Goal: Task Accomplishment & Management: Manage account settings

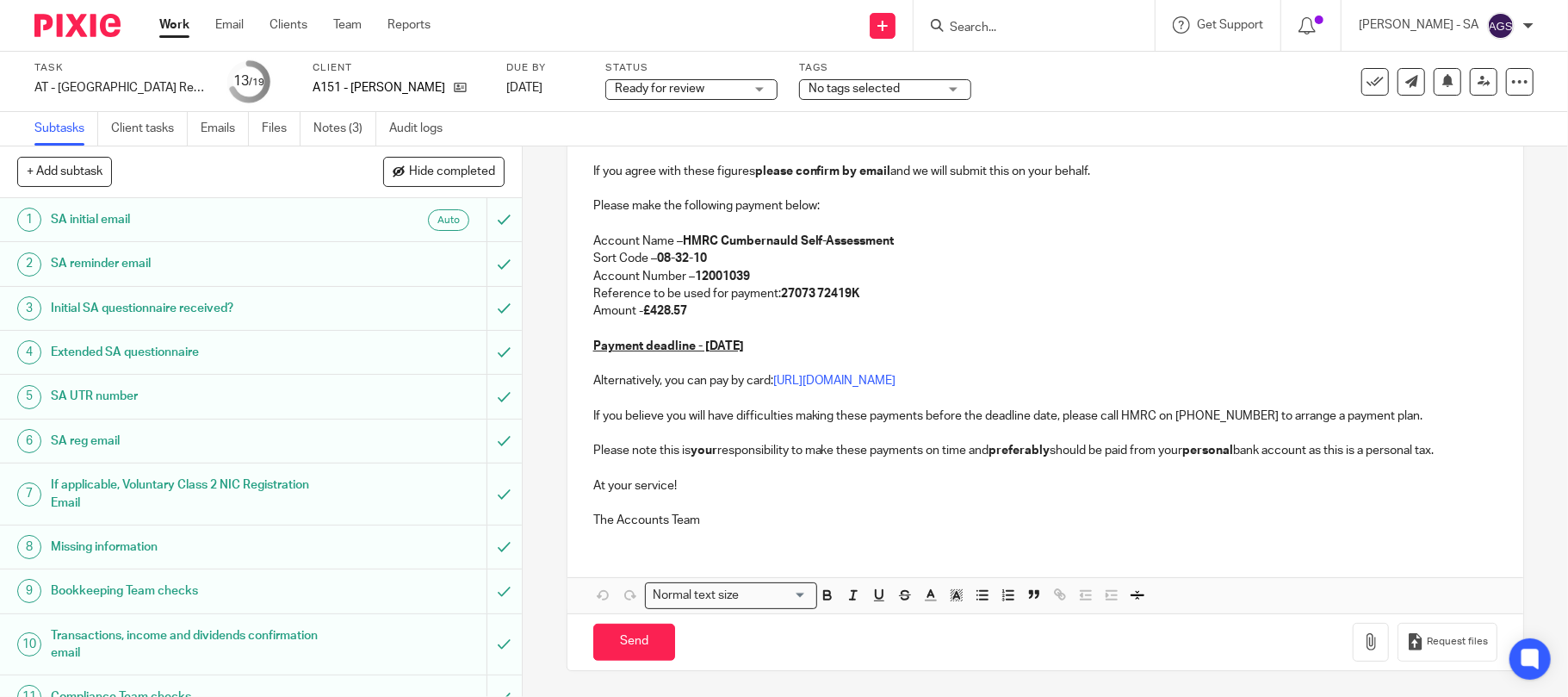
scroll to position [352, 0]
click at [1353, 655] on button "button" at bounding box center [1370, 643] width 36 height 39
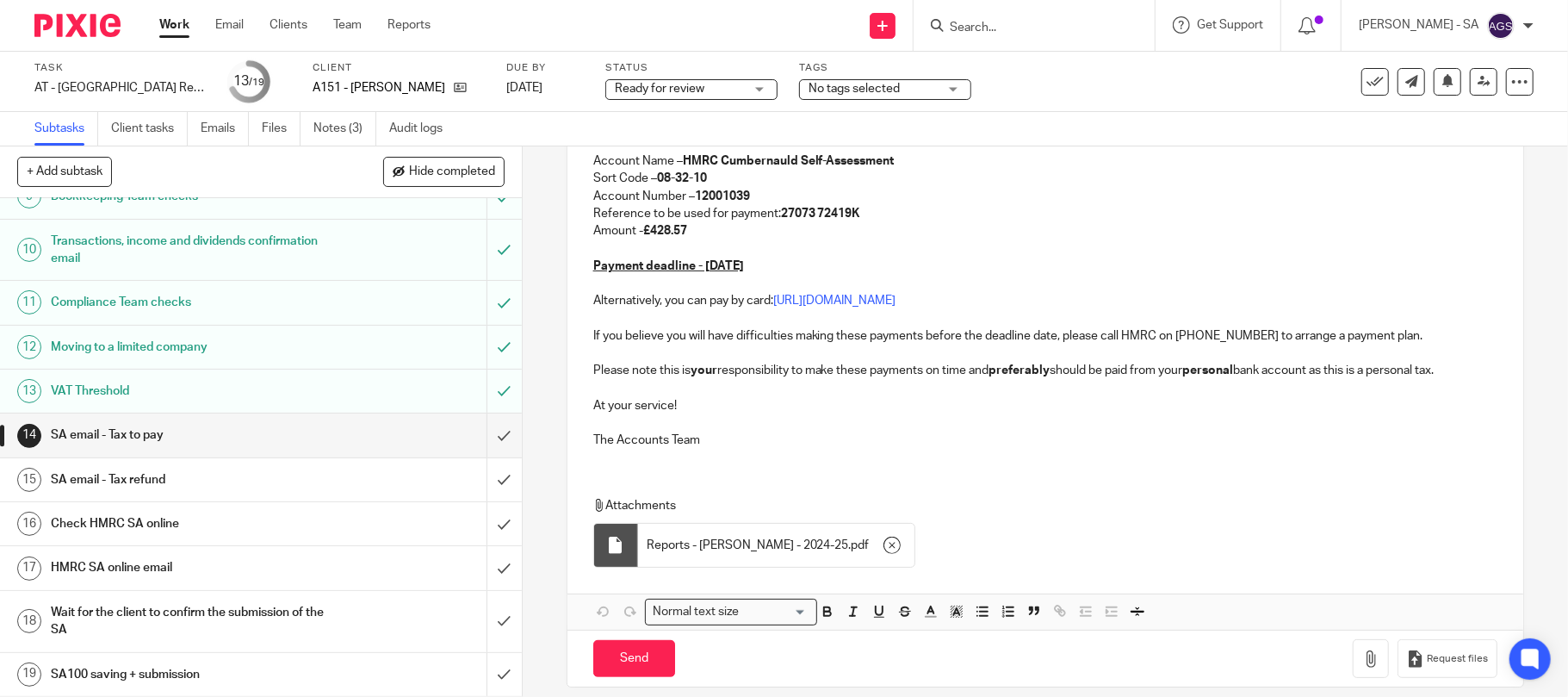
scroll to position [449, 0]
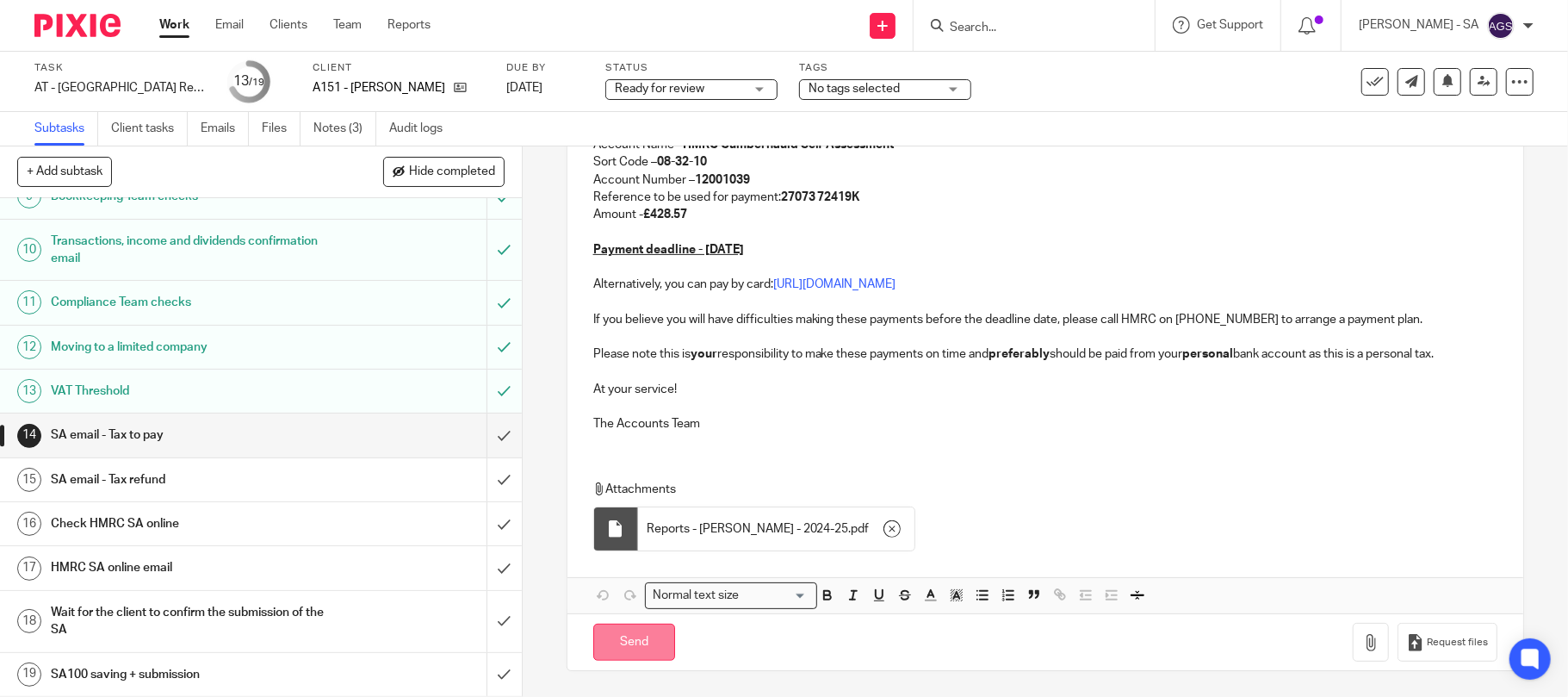
click at [615, 643] on input "Send" at bounding box center [633, 643] width 82 height 37
type input "Sent"
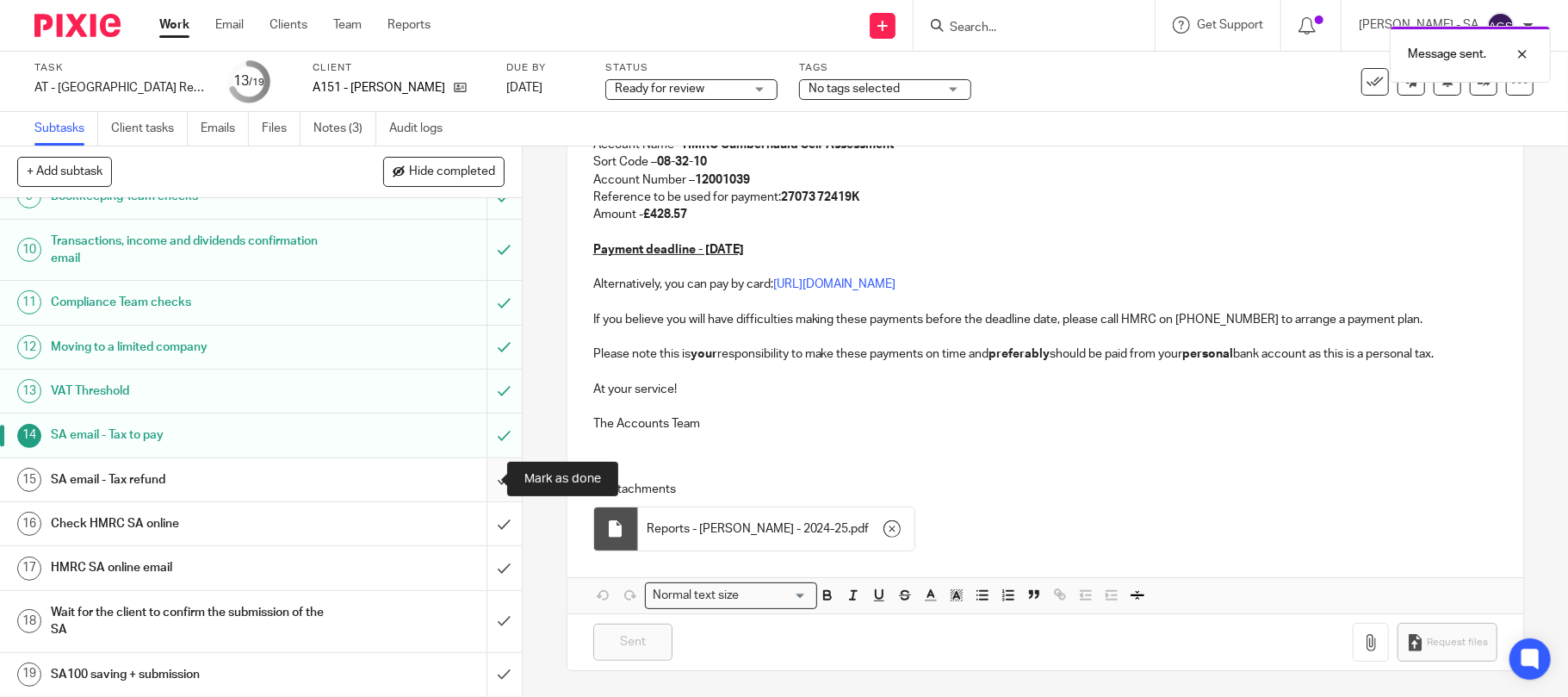
click at [480, 470] on input "submit" at bounding box center [261, 480] width 522 height 43
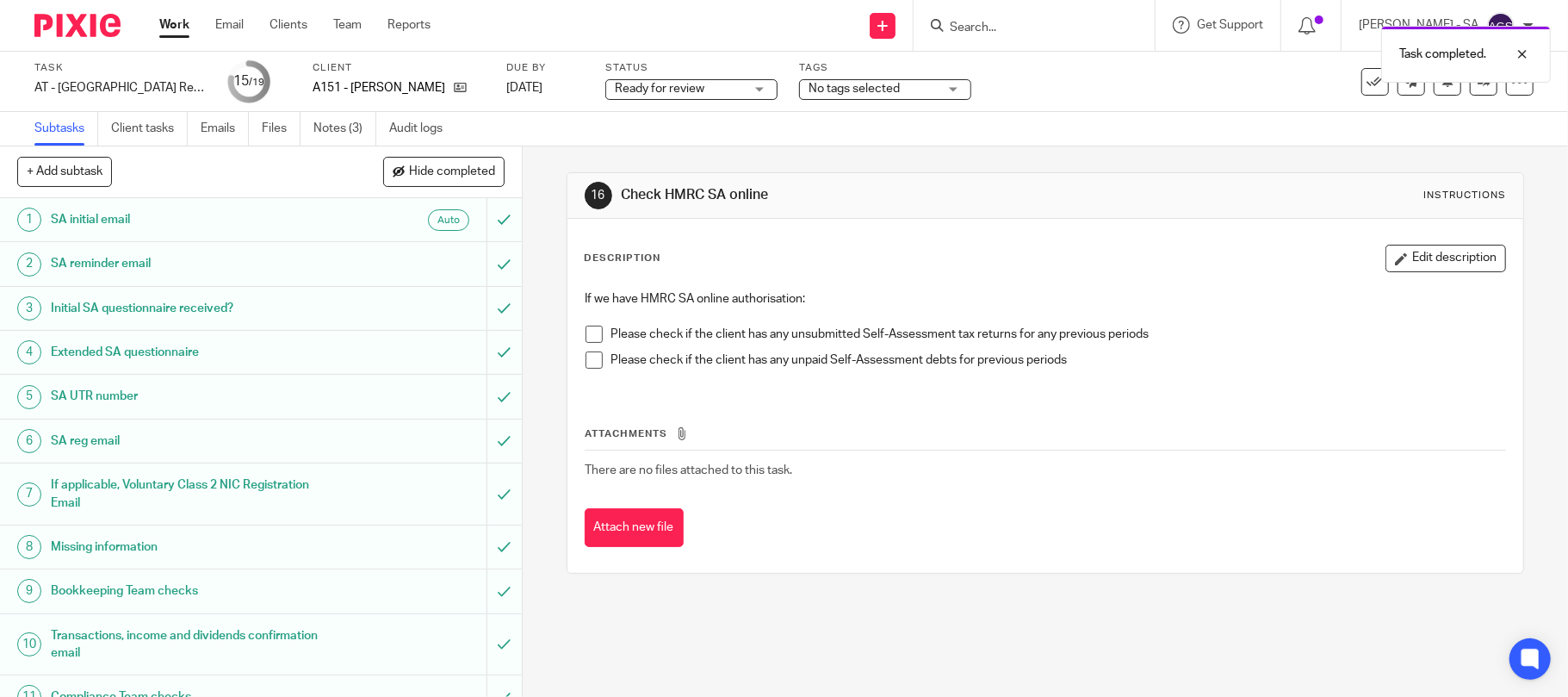
click at [586, 335] on span at bounding box center [595, 335] width 18 height 18
click at [586, 363] on span at bounding box center [595, 360] width 18 height 18
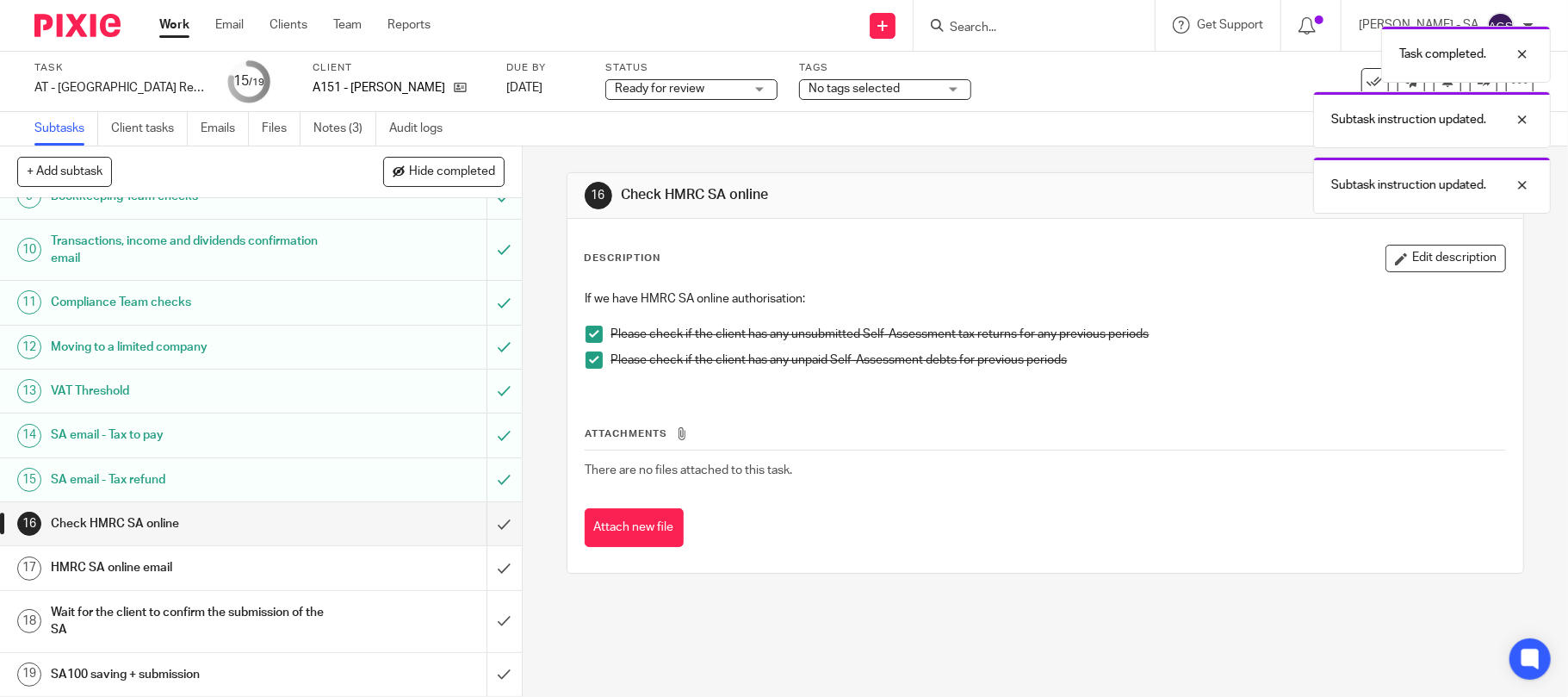
scroll to position [400, 0]
click at [473, 529] on input "submit" at bounding box center [261, 524] width 522 height 43
click at [470, 570] on input "submit" at bounding box center [261, 568] width 522 height 43
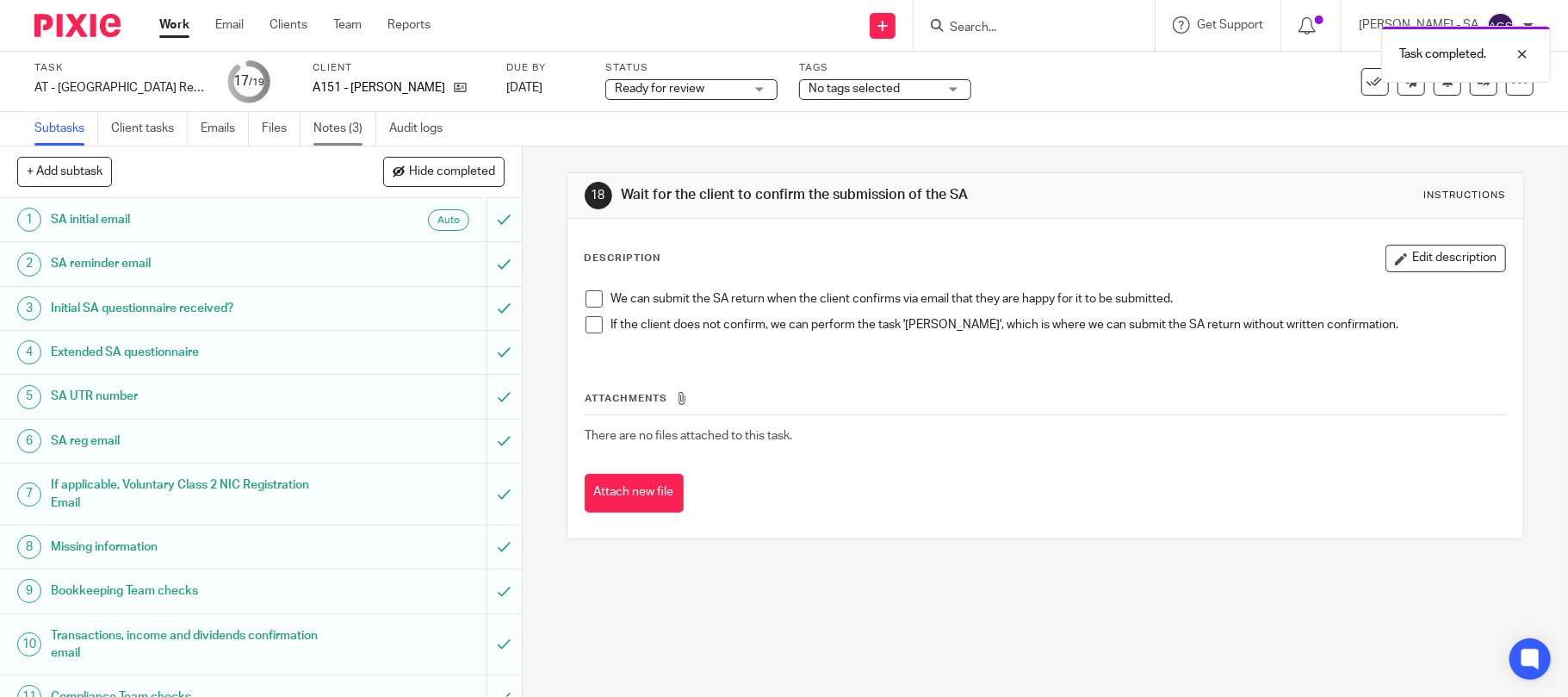
click at [317, 125] on link "Notes (3)" at bounding box center [345, 128] width 63 height 33
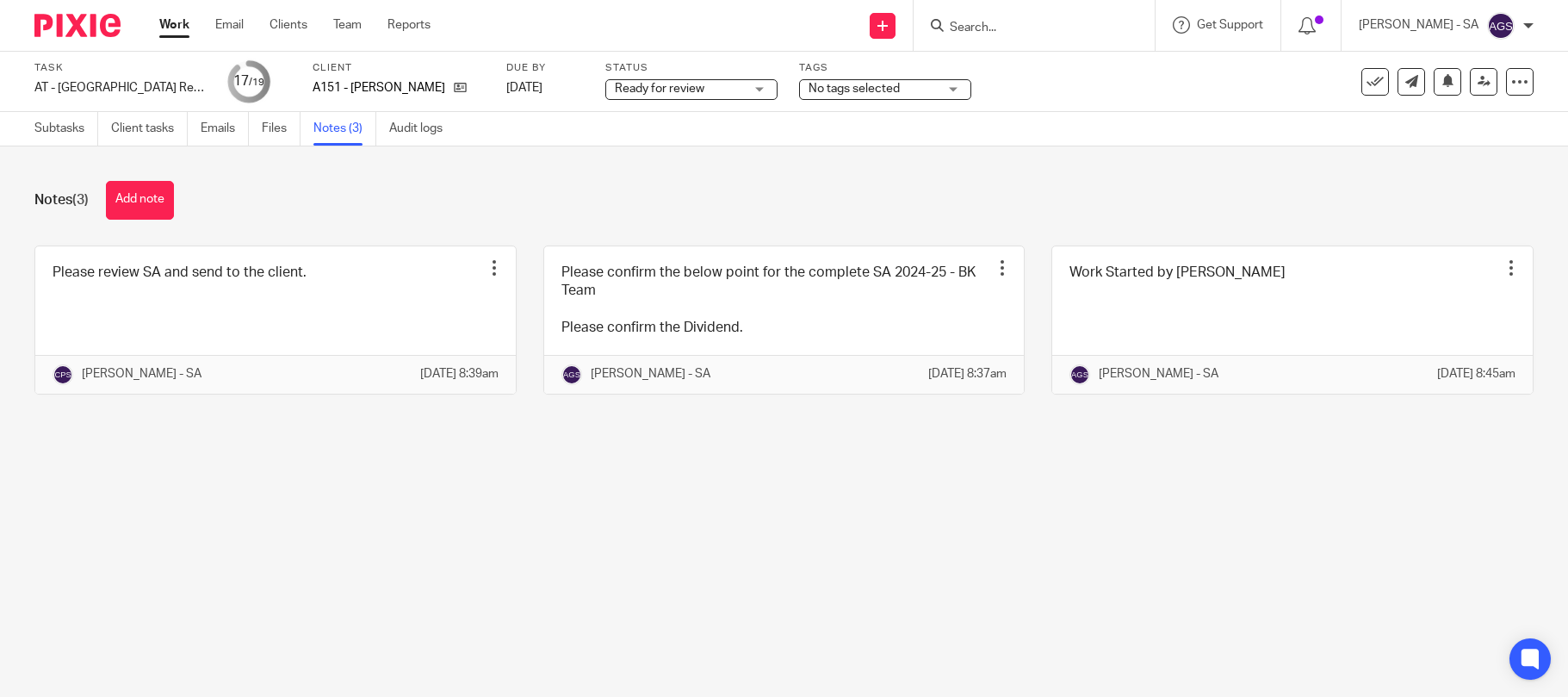
click at [201, 294] on link at bounding box center [275, 320] width 481 height 148
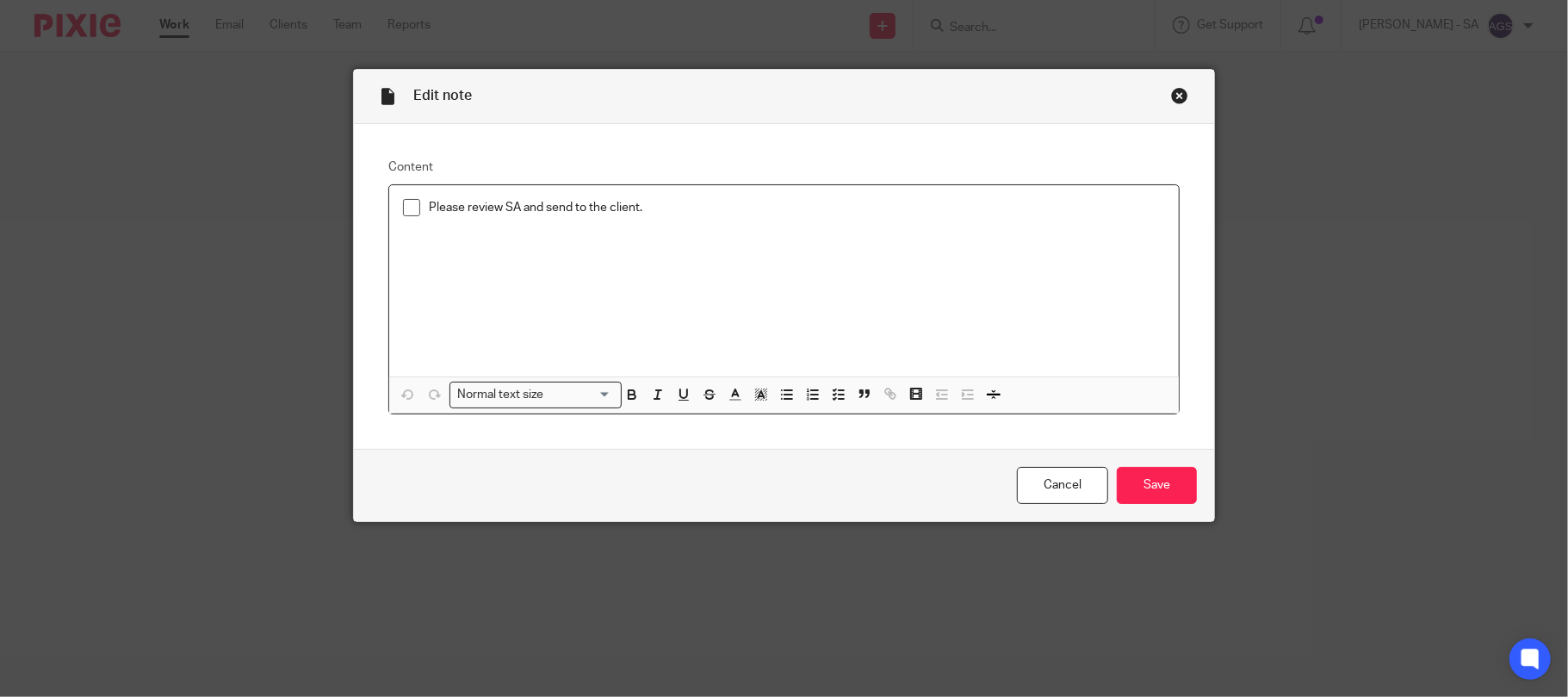
click at [391, 207] on div "Please review SA and send to the client." at bounding box center [784, 281] width 791 height 192
click at [403, 210] on span at bounding box center [412, 207] width 18 height 18
click at [1160, 486] on input "Save" at bounding box center [1156, 485] width 80 height 37
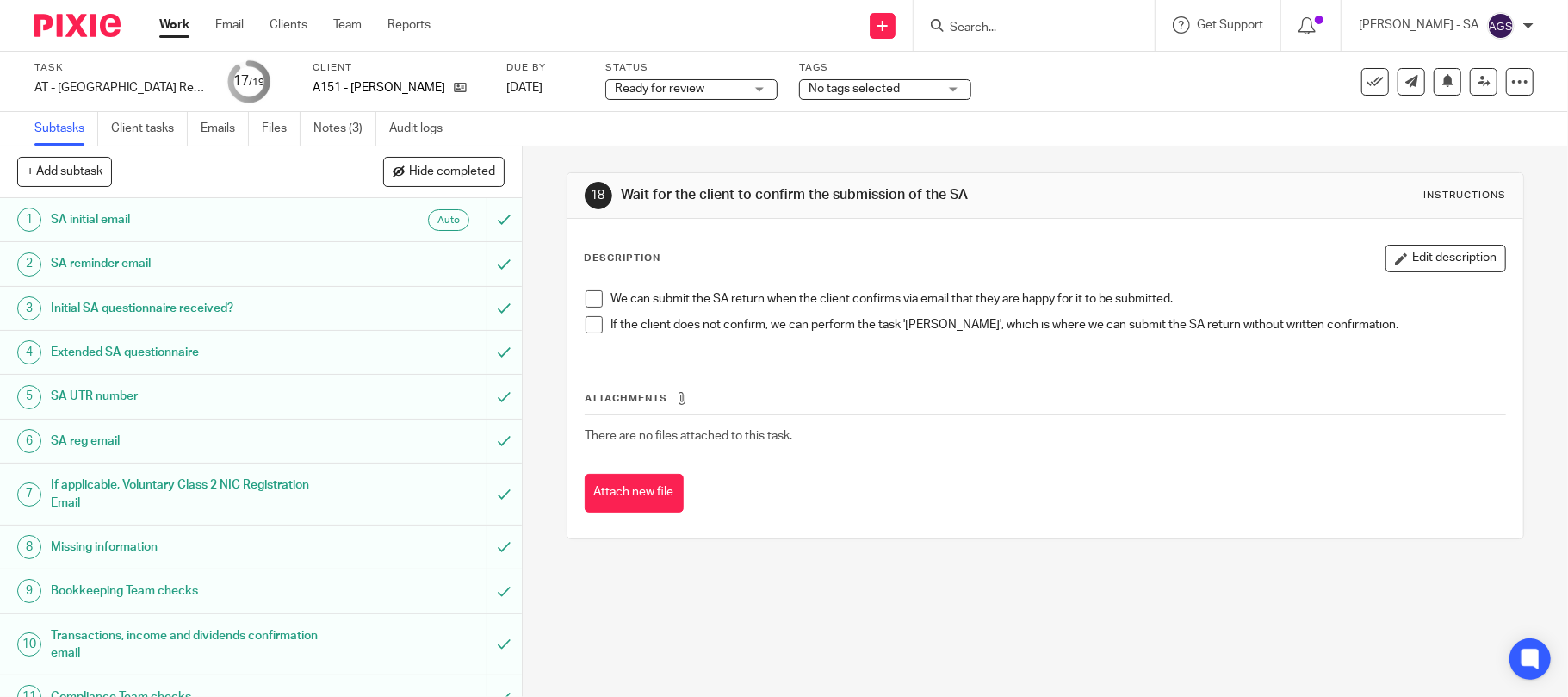
click at [693, 80] on span "Ready for review" at bounding box center [679, 89] width 129 height 18
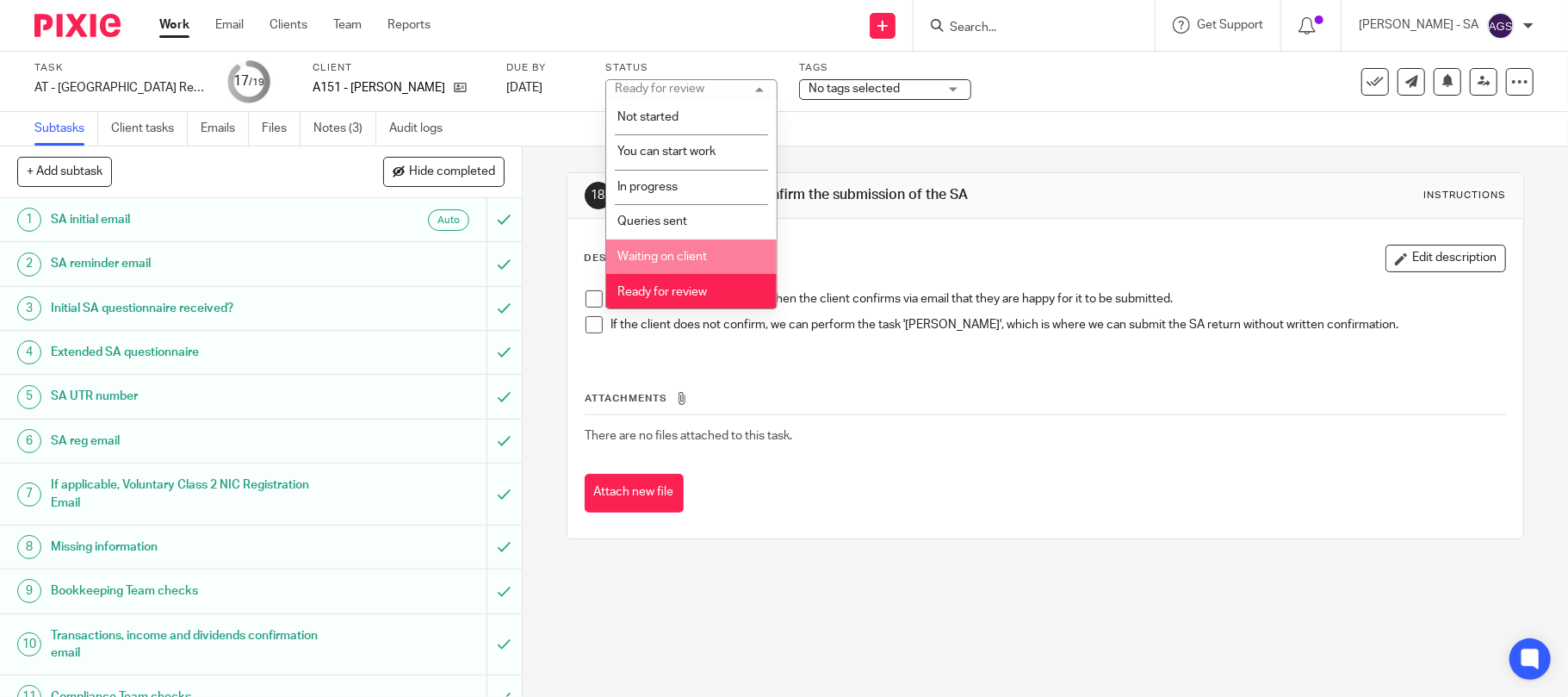
scroll to position [70, 0]
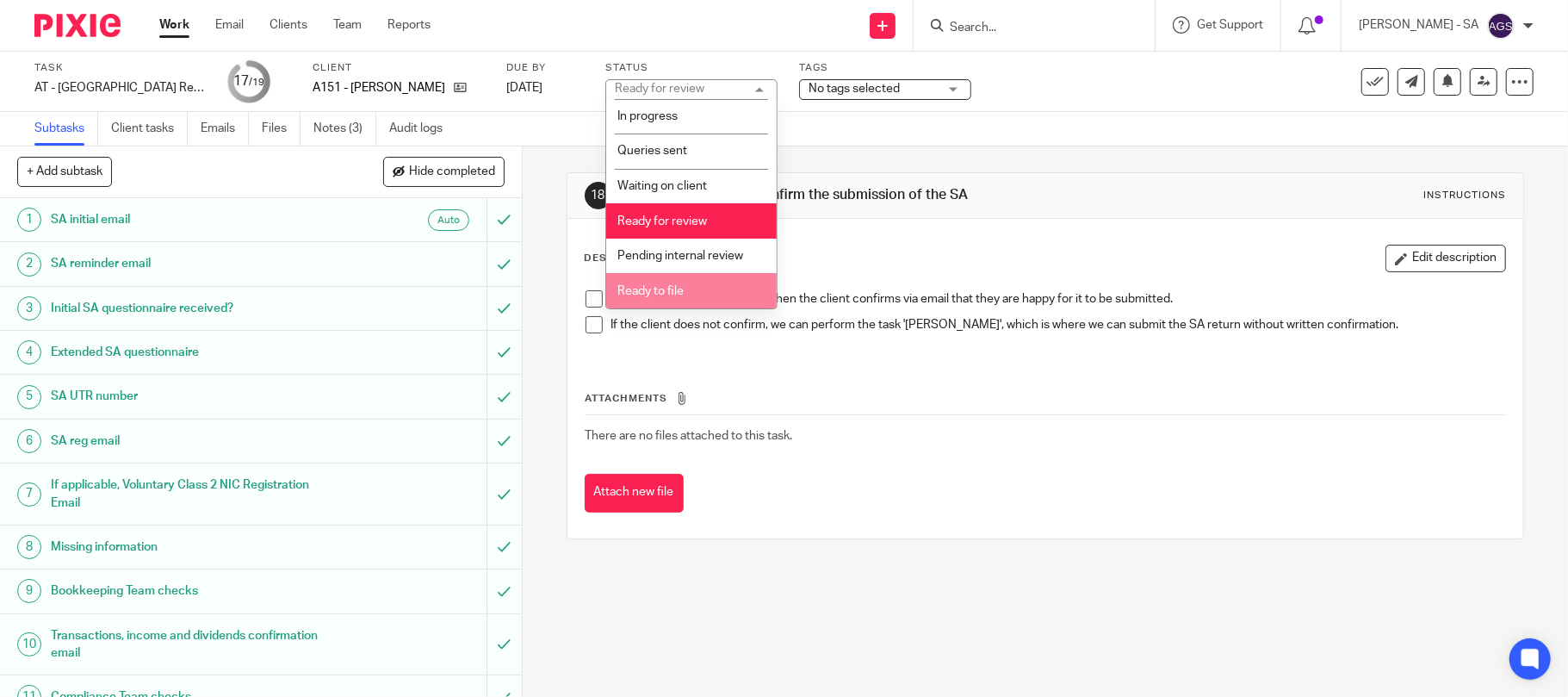
click at [665, 287] on span "Ready to file" at bounding box center [650, 291] width 66 height 12
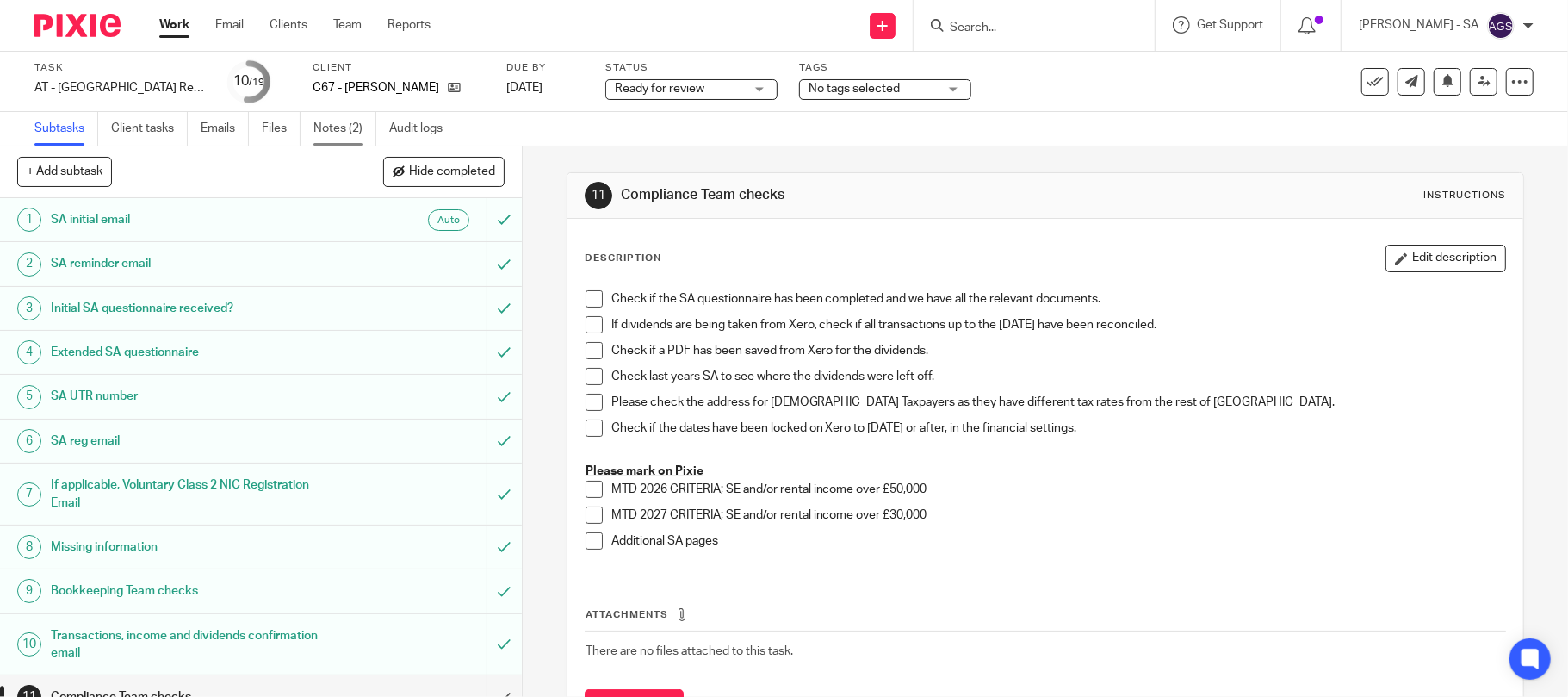
click at [330, 124] on link "Notes (2)" at bounding box center [345, 128] width 63 height 33
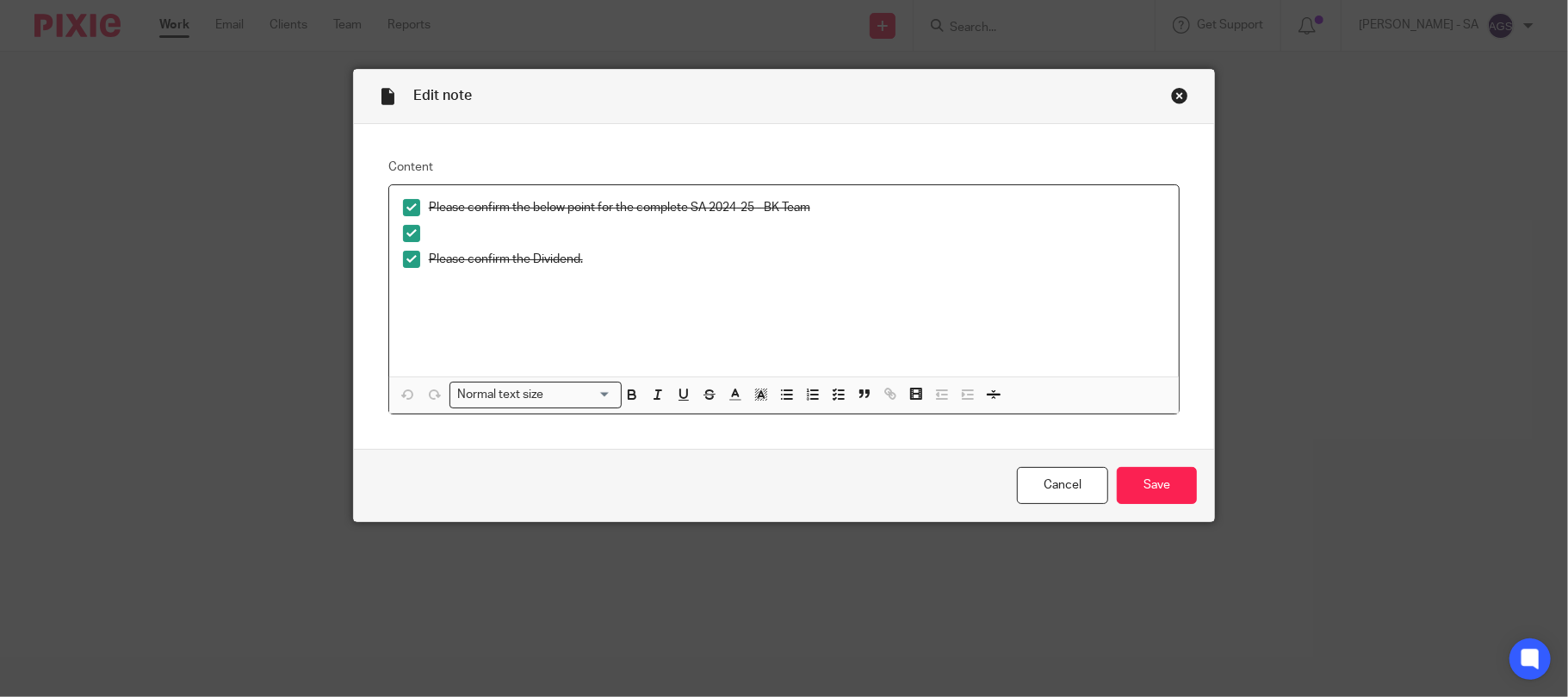
click at [1171, 97] on div "Close this dialog window" at bounding box center [1180, 96] width 18 height 18
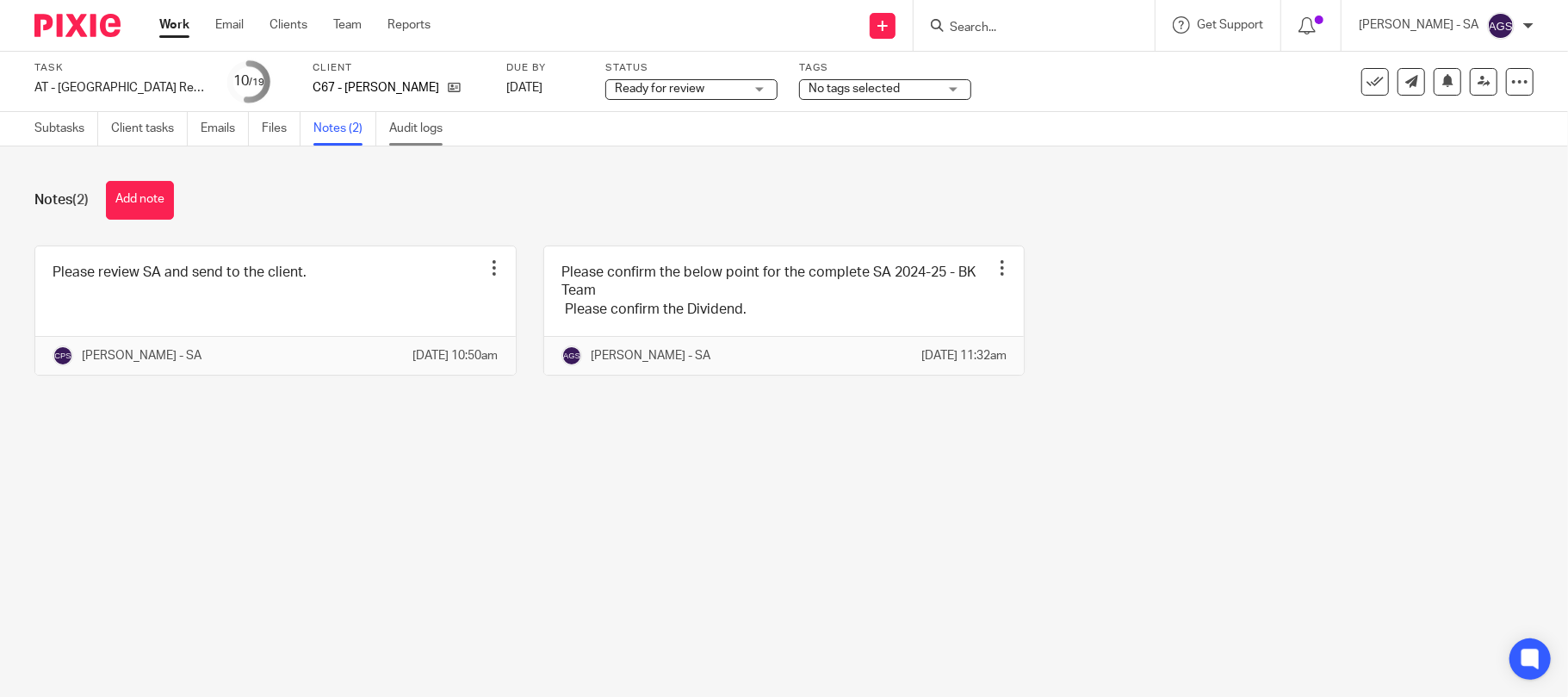
click at [420, 134] on link "Audit logs" at bounding box center [422, 128] width 66 height 33
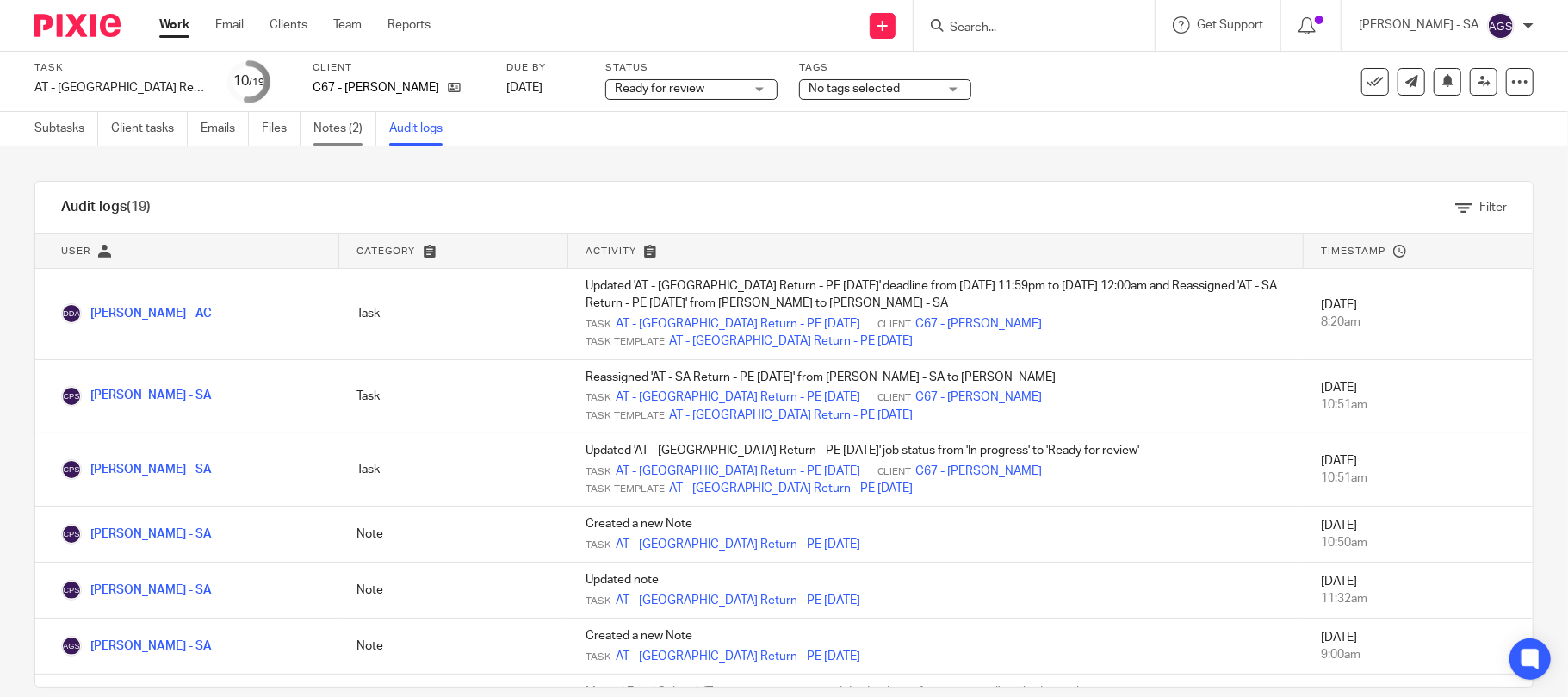
click at [322, 133] on link "Notes (2)" at bounding box center [345, 128] width 63 height 33
